Goal: Ask a question

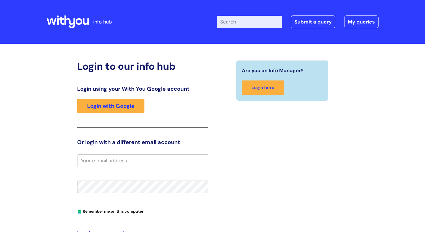
click at [245, 26] on input "Enter your search term here..." at bounding box center [249, 22] width 65 height 12
click at [245, 25] on input "Enter your search term here..." at bounding box center [249, 22] width 65 height 12
type input "[MEDICAL_DATA]"
click button "Search" at bounding box center [0, 0] width 0 height 0
click at [256, 22] on input "Enter your search term here..." at bounding box center [249, 22] width 65 height 12
